Goal: Task Accomplishment & Management: Complete application form

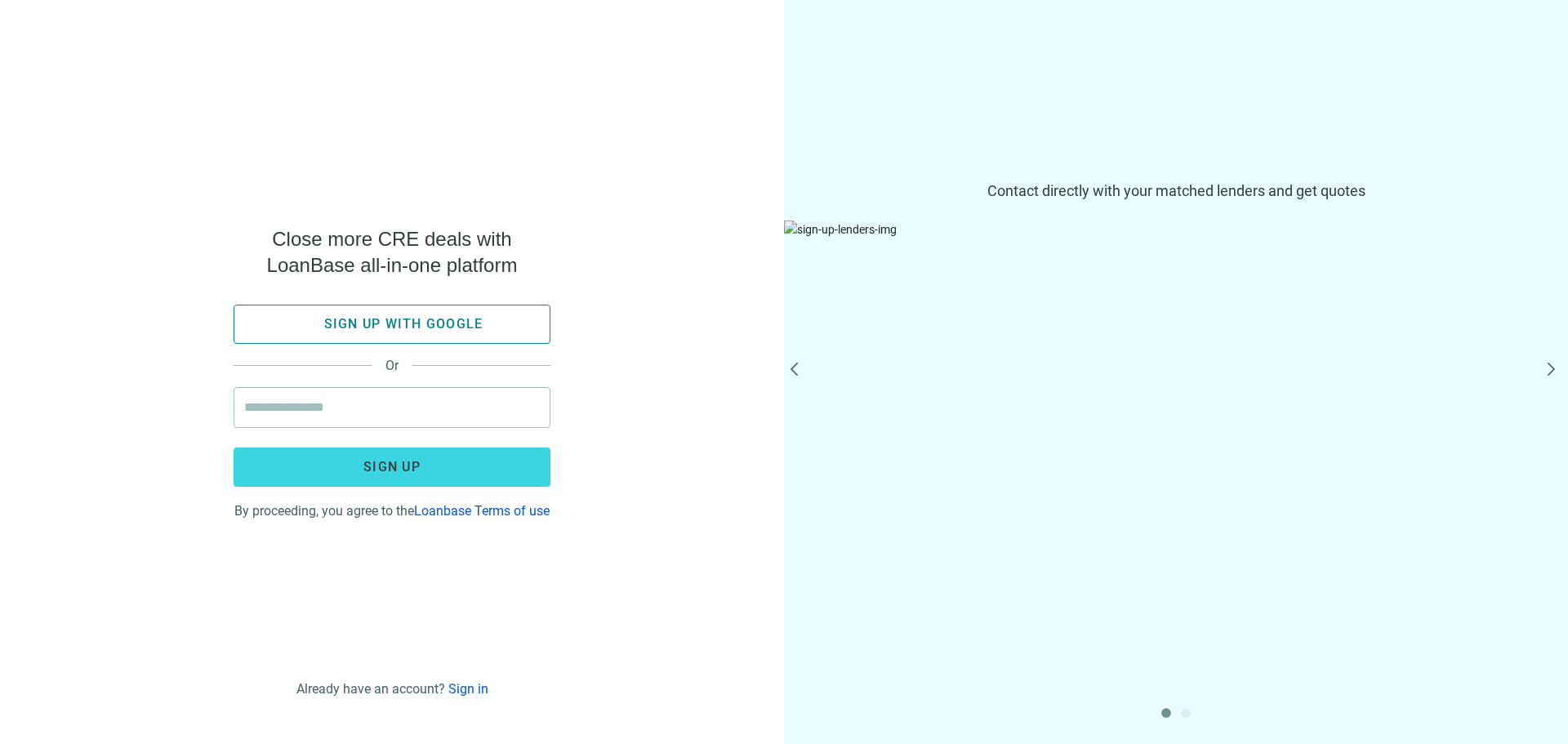
click at [368, 316] on span "Sign up with google" at bounding box center [403, 324] width 159 height 16
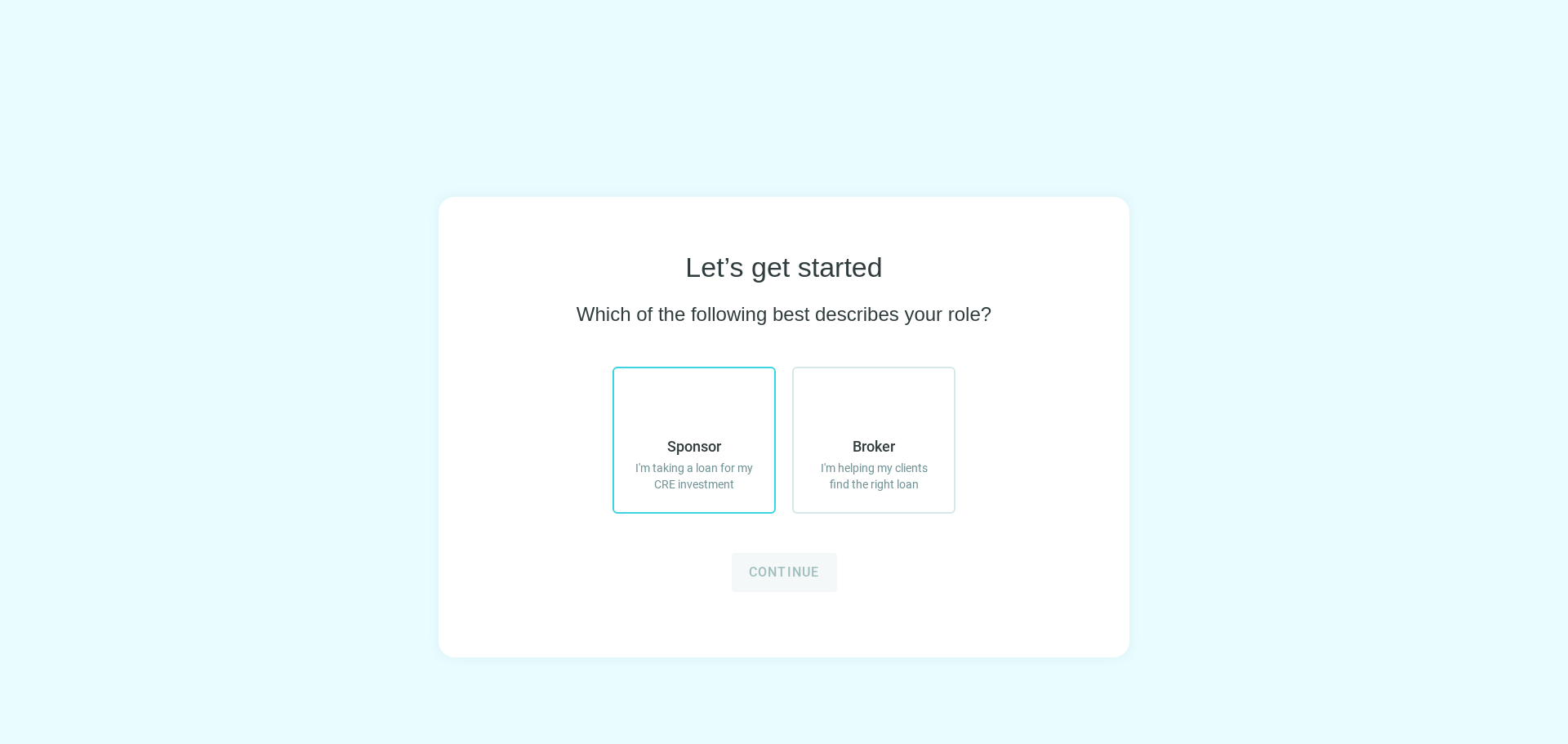
click at [667, 444] on span "Sponsor" at bounding box center [693, 447] width 54 height 19
click at [761, 558] on button "Continue" at bounding box center [784, 572] width 105 height 39
